Goal: Task Accomplishment & Management: Use online tool/utility

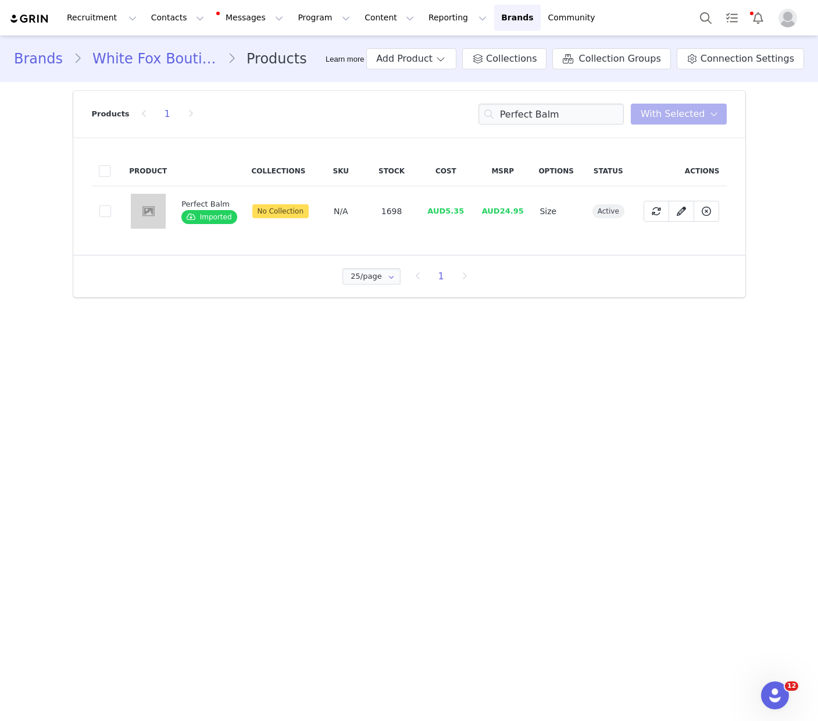
click at [443, 216] on td "AUD5.35" at bounding box center [446, 211] width 56 height 51
drag, startPoint x: 446, startPoint y: 211, endPoint x: 470, endPoint y: 210, distance: 23.8
click at [474, 211] on td "AUD5.35" at bounding box center [446, 211] width 56 height 51
copy span "5.35"
click at [174, 203] on td "Perfect Balm Imported" at bounding box center [209, 211] width 70 height 51
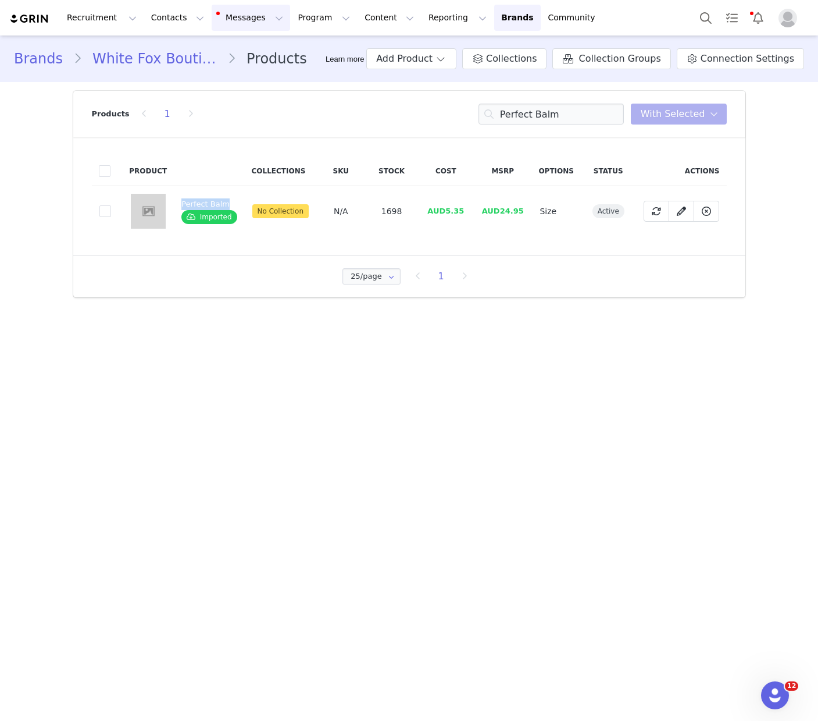
copy div "Perfect Balm"
click at [684, 210] on icon at bounding box center [681, 210] width 9 height 9
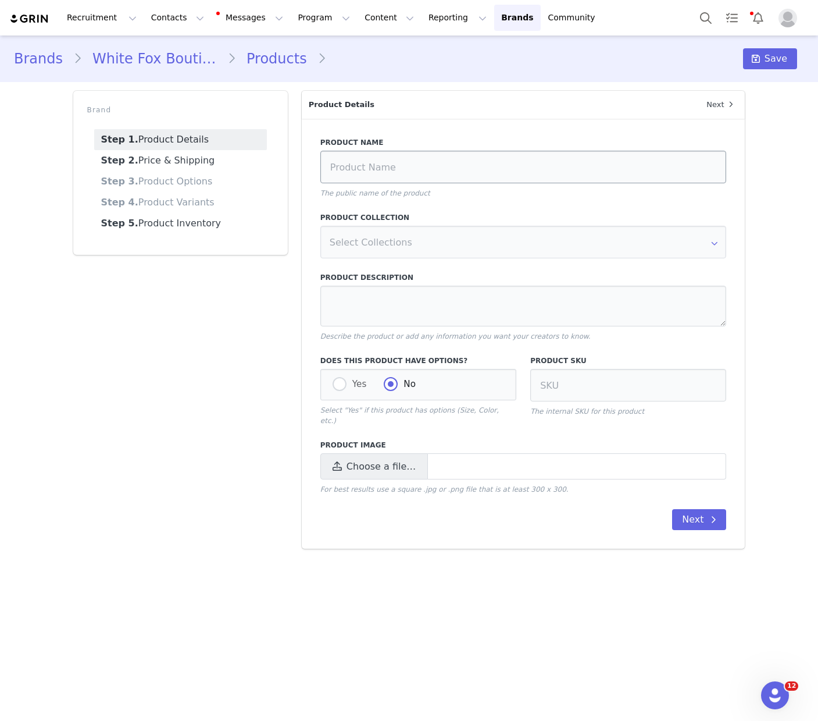
type input "Perfect Balm"
type textarea "Elevate your lip care game with this must-have [MEDICAL_DATA] and charm set. Ou…"
radio input "true"
radio input "false"
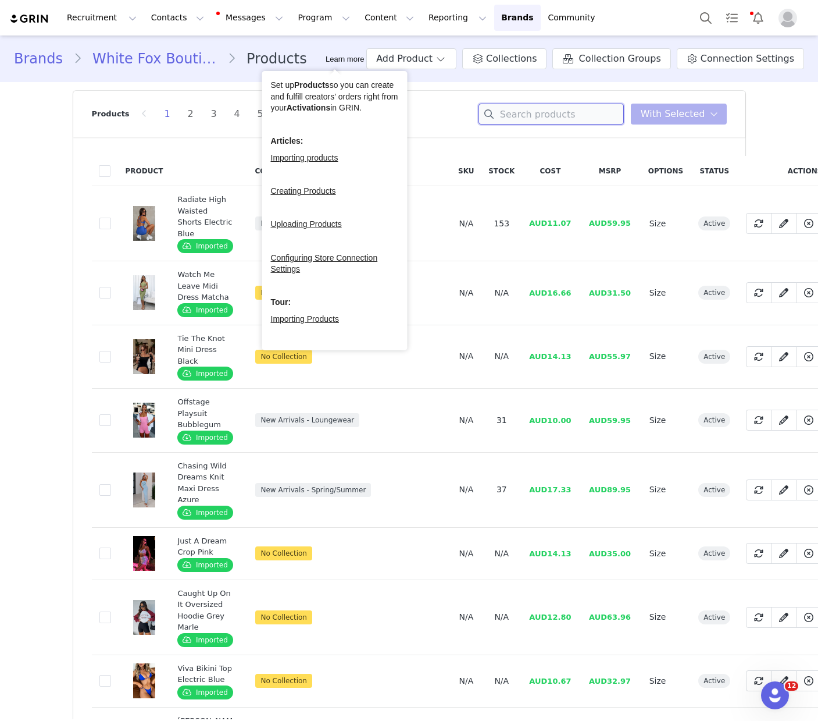
click at [529, 113] on input at bounding box center [551, 114] width 145 height 21
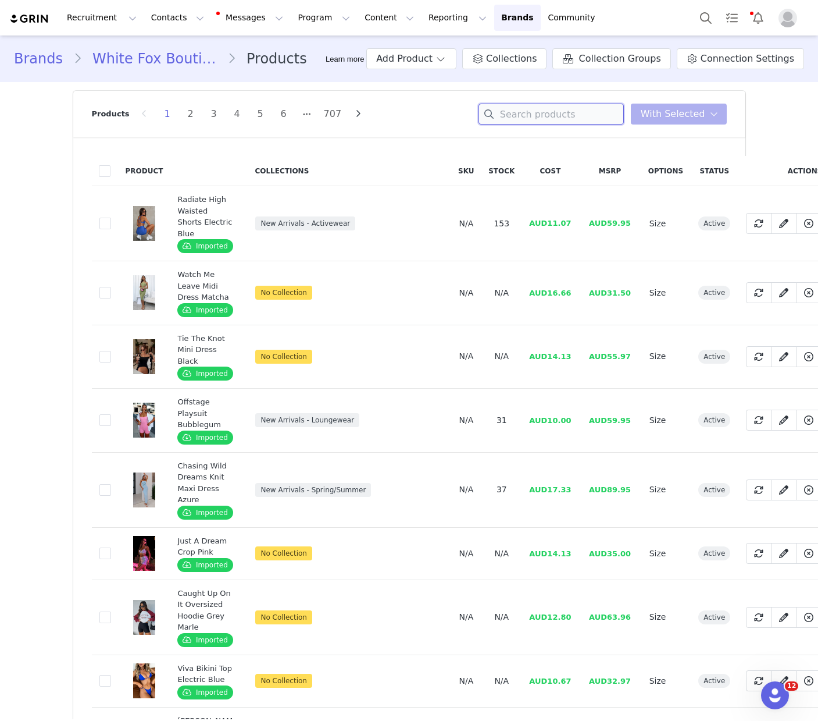
paste input "Perfect Balm"
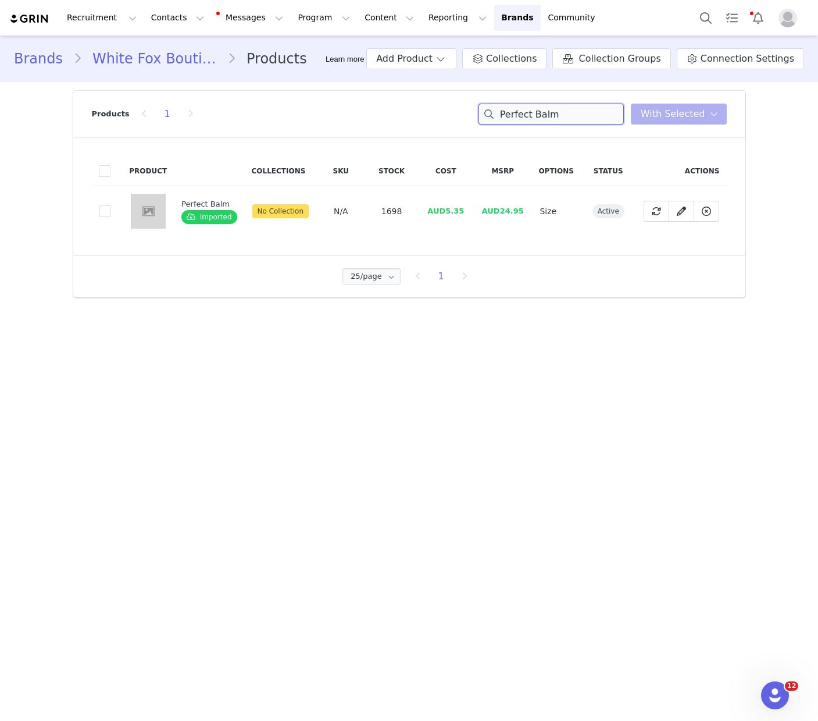
click at [536, 113] on input "Perfect Balm" at bounding box center [551, 114] width 145 height 21
paste input "HAIR & BODY MIST"
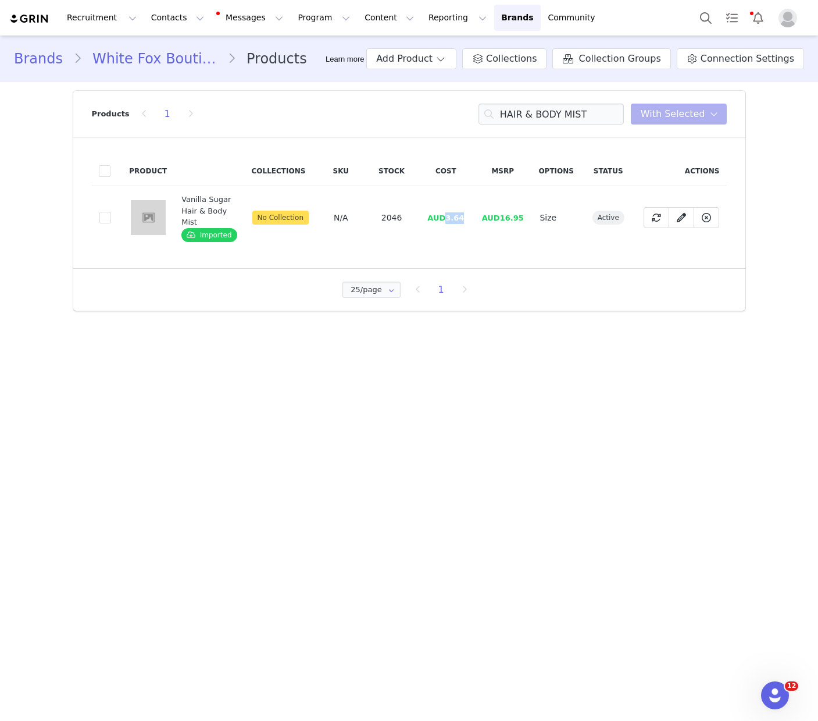
drag, startPoint x: 446, startPoint y: 219, endPoint x: 470, endPoint y: 221, distance: 24.0
click at [470, 221] on td "AUD3.64" at bounding box center [446, 217] width 56 height 63
copy span "3.64"
click at [562, 122] on input "HAIR & BODY MIST" at bounding box center [551, 114] width 145 height 21
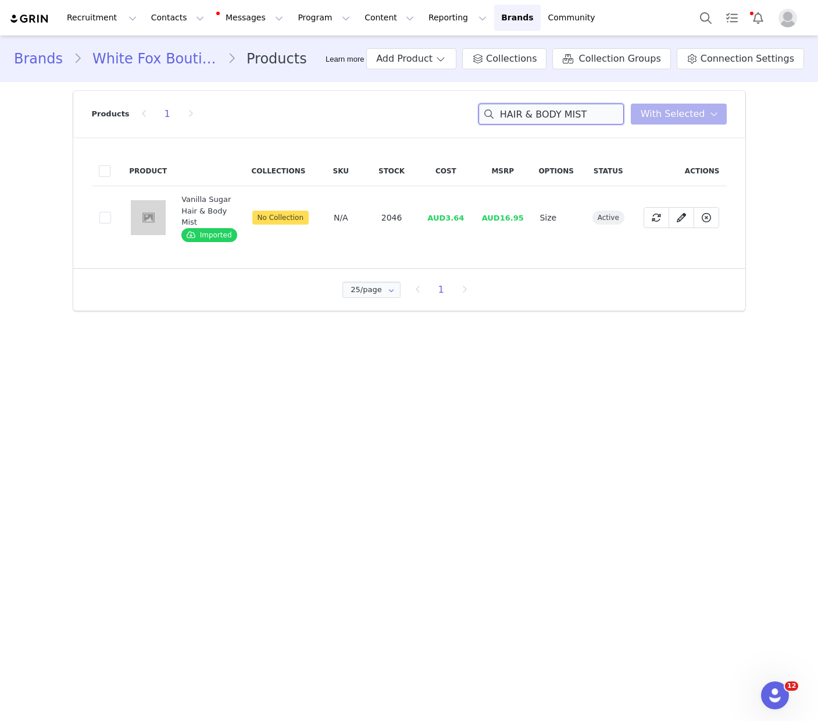
click at [562, 122] on input "HAIR & BODY MIST" at bounding box center [551, 114] width 145 height 21
paste input "Lip Gloss & Lip Oil"
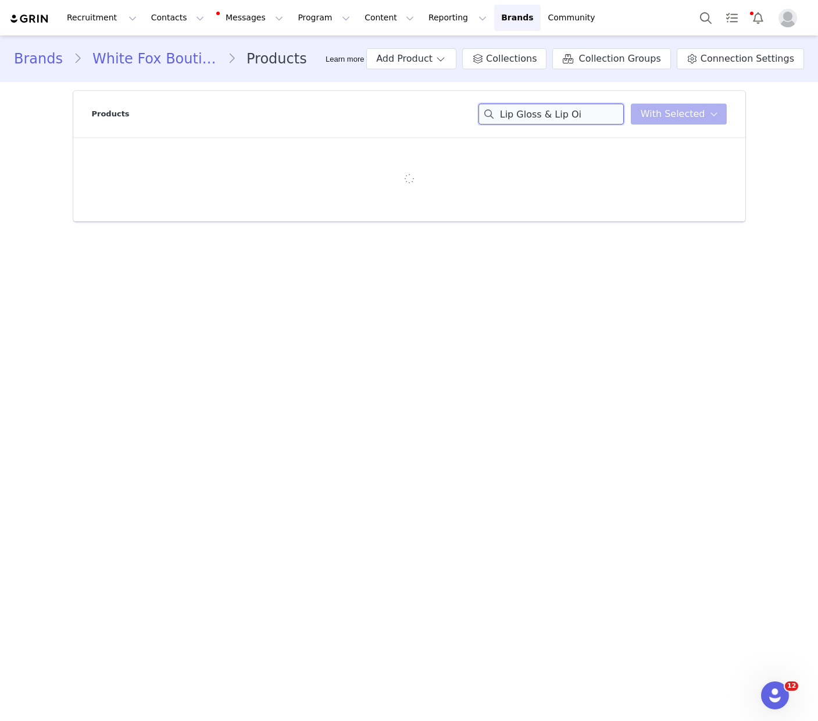
click at [557, 110] on input "Lip Gloss & Lip Oi" at bounding box center [551, 114] width 145 height 21
paste input "IP COMBO"
click at [514, 113] on input "LIP COMBO" at bounding box center [551, 114] width 145 height 21
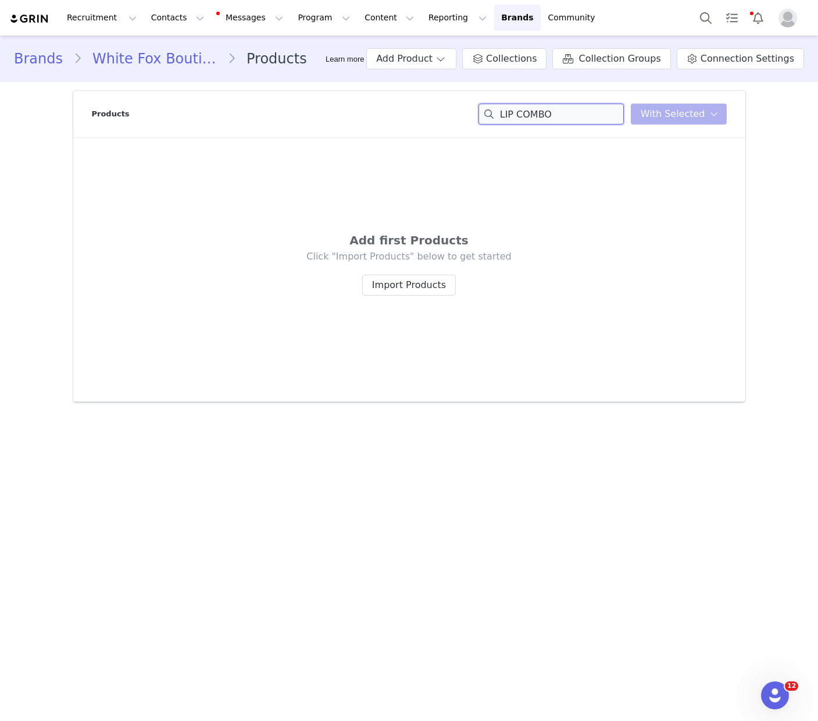
click at [514, 113] on input "LIP COMBO" at bounding box center [551, 114] width 145 height 21
paste input "ip Gloss & Lip Oil"
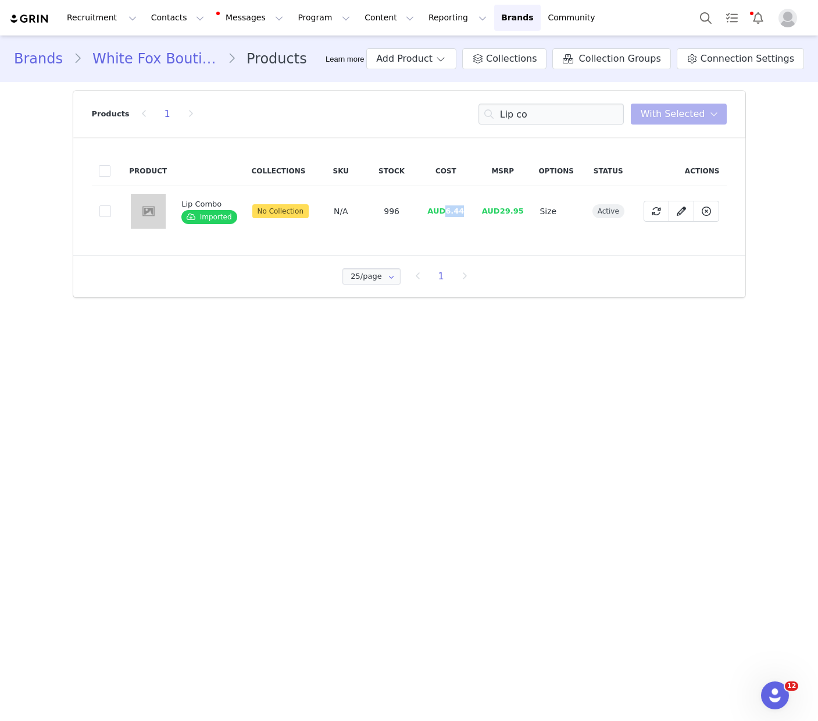
drag, startPoint x: 447, startPoint y: 212, endPoint x: 472, endPoint y: 210, distance: 25.1
click at [472, 211] on td "AUD6.44" at bounding box center [446, 211] width 56 height 51
copy span "6.44"
drag, startPoint x: 209, startPoint y: 203, endPoint x: 294, endPoint y: 64, distance: 162.9
click at [179, 202] on td "Lip Combo Imported" at bounding box center [209, 211] width 70 height 51
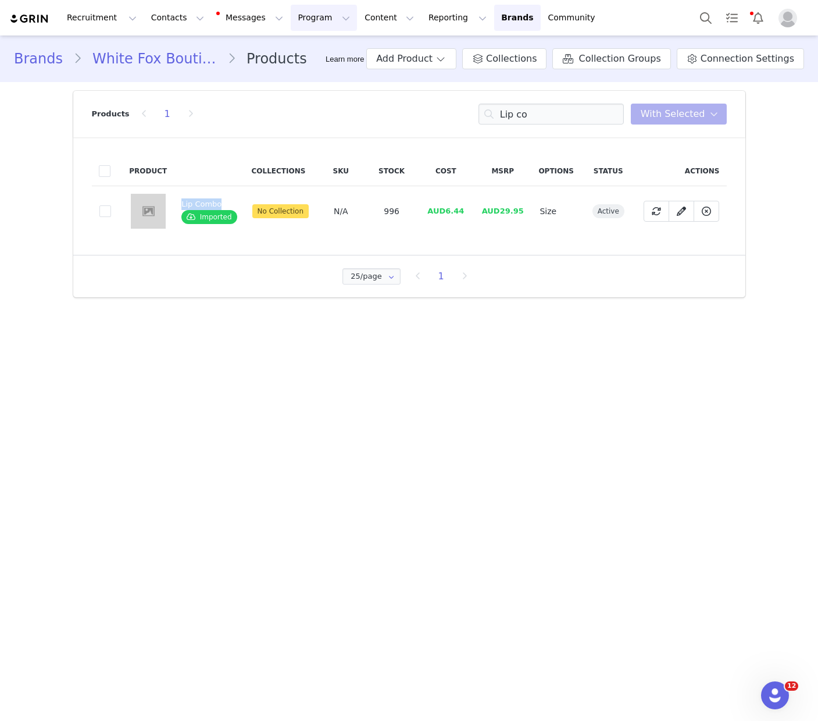
copy div "Lip Combo"
click at [541, 116] on input "Lip co" at bounding box center [551, 114] width 145 height 21
paste input "HYDRATING SHEET MASK"
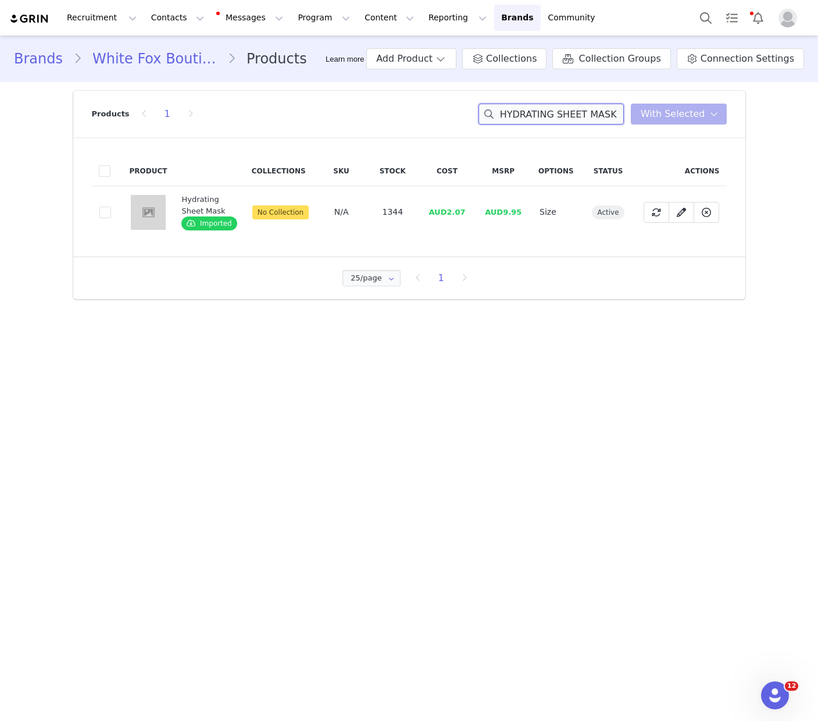
type input "HYDRATING SHEET MASK"
drag, startPoint x: 449, startPoint y: 213, endPoint x: 476, endPoint y: 211, distance: 27.4
click at [476, 211] on td "AUD2.07" at bounding box center [447, 212] width 56 height 52
copy span "2.07"
